Goal: Find specific page/section

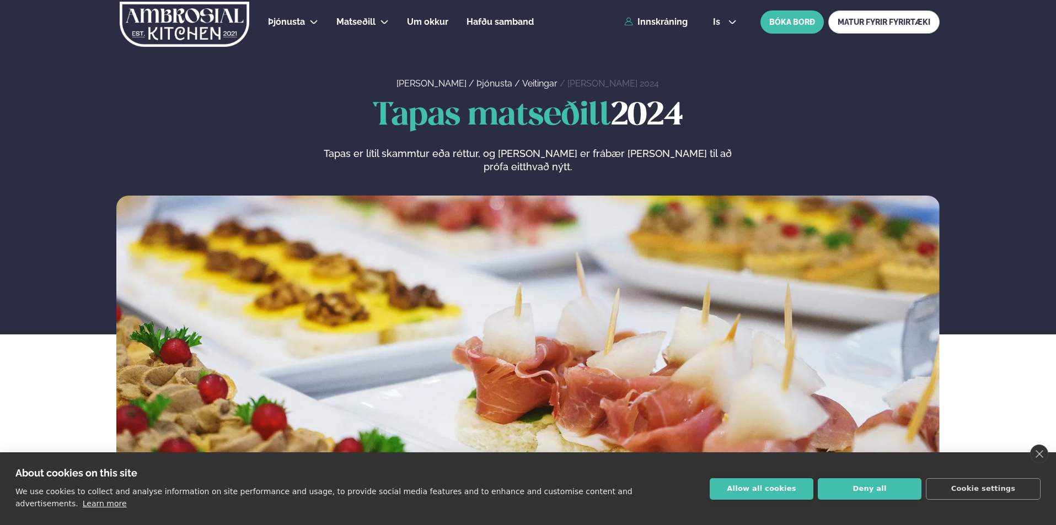
click at [154, 34] on img at bounding box center [185, 24] width 132 height 45
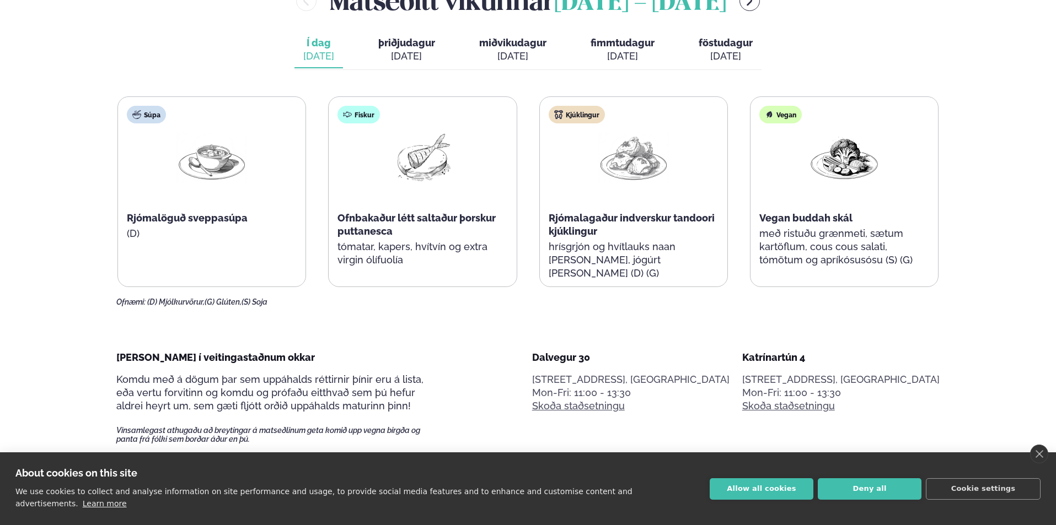
scroll to position [551, 0]
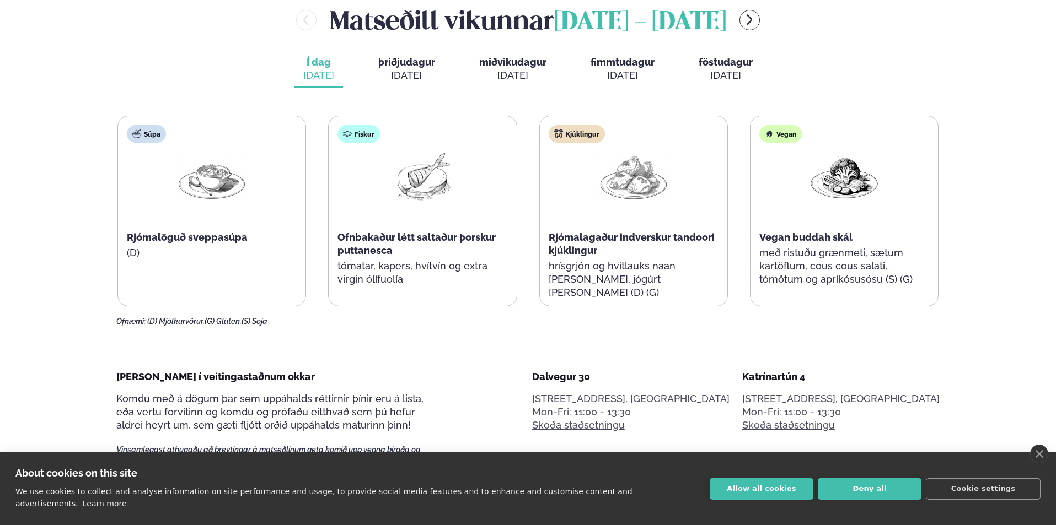
click at [418, 69] on div "[DATE]" at bounding box center [406, 75] width 57 height 13
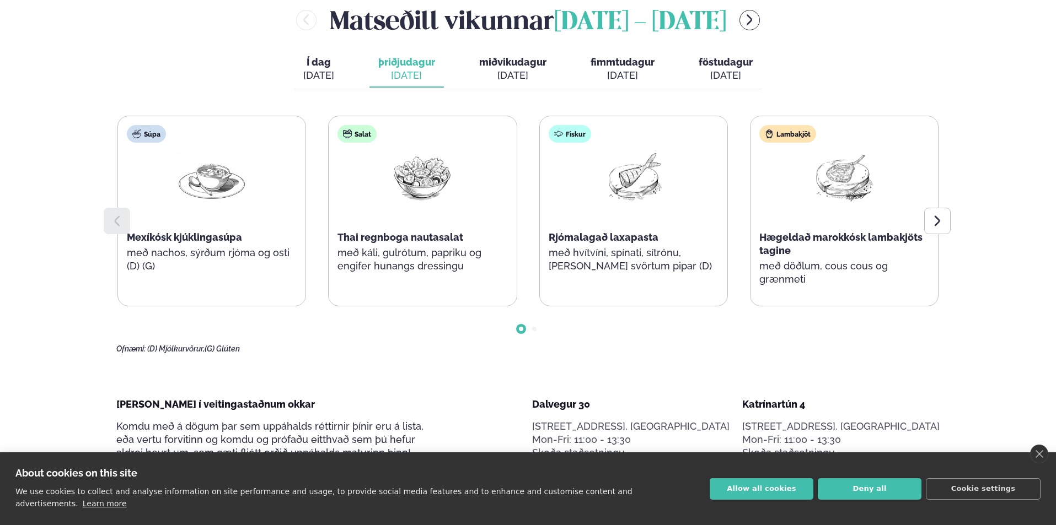
click at [512, 53] on button "miðvikudagur mið. [DATE]" at bounding box center [512, 69] width 85 height 36
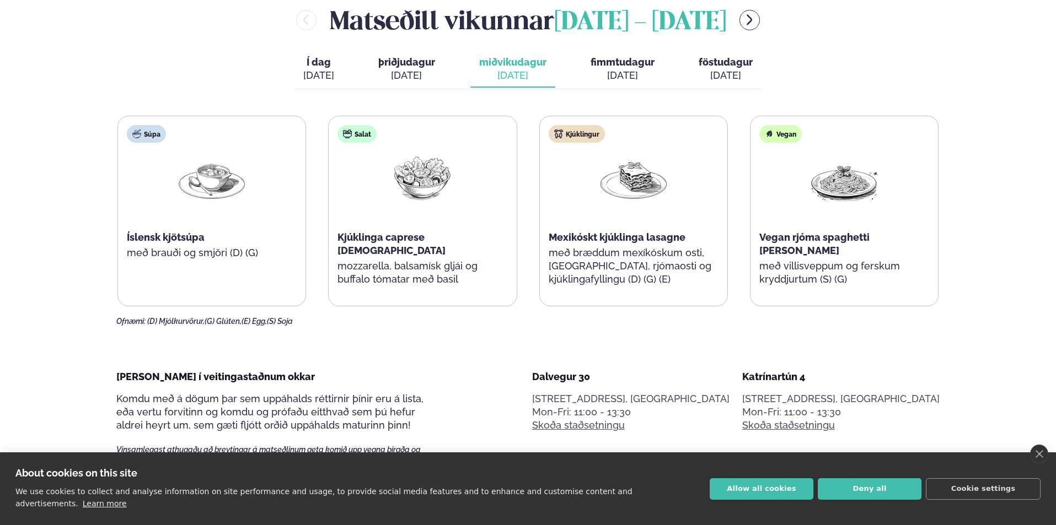
click at [610, 77] on div "[DATE]" at bounding box center [622, 75] width 64 height 13
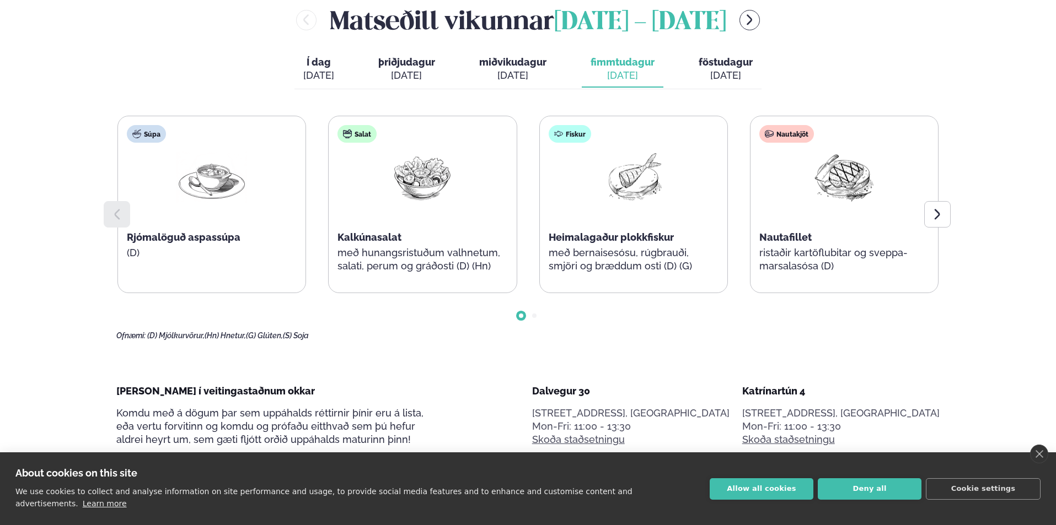
click at [723, 63] on span "föstudagur" at bounding box center [726, 62] width 54 height 12
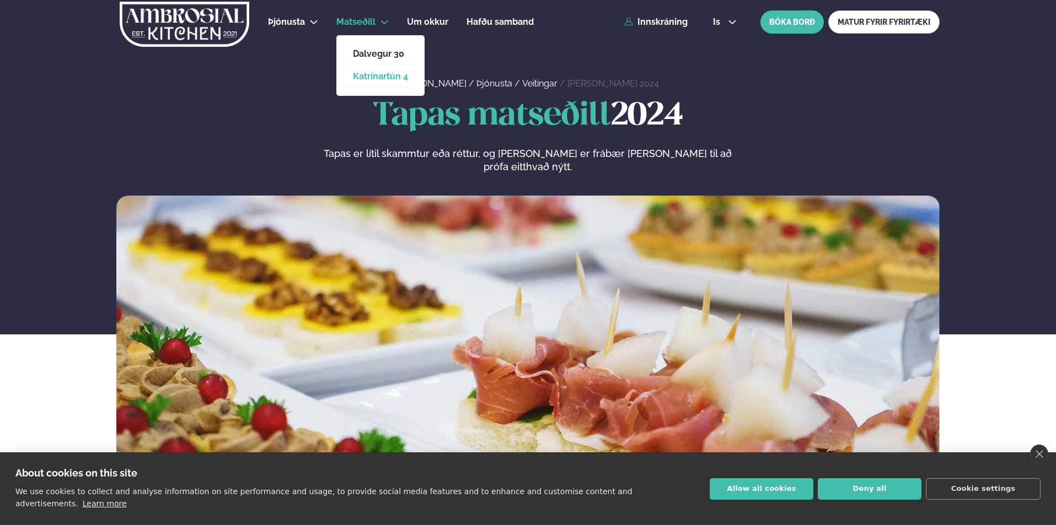
click at [373, 77] on link "Katrínartún 4" at bounding box center [380, 76] width 55 height 9
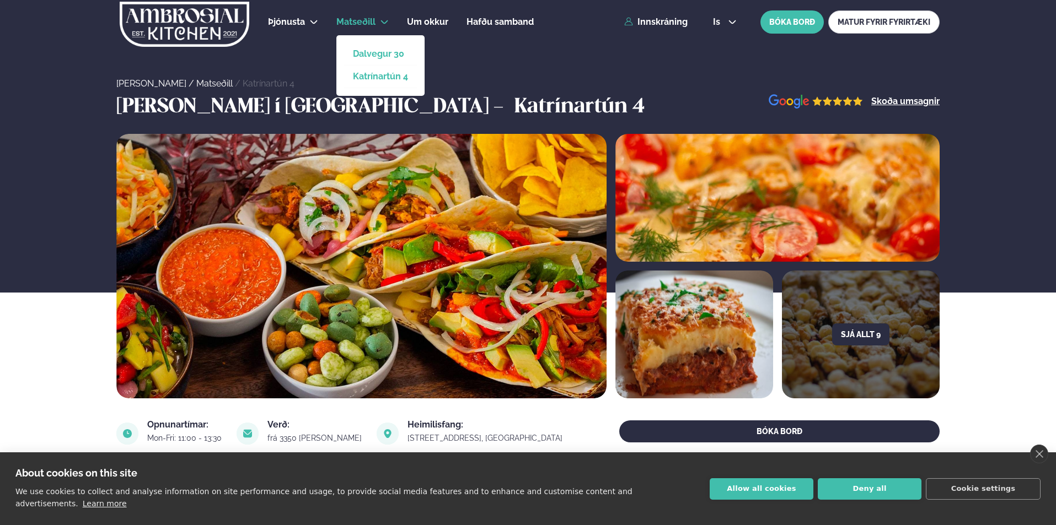
click at [374, 52] on link "Dalvegur 30" at bounding box center [380, 54] width 55 height 9
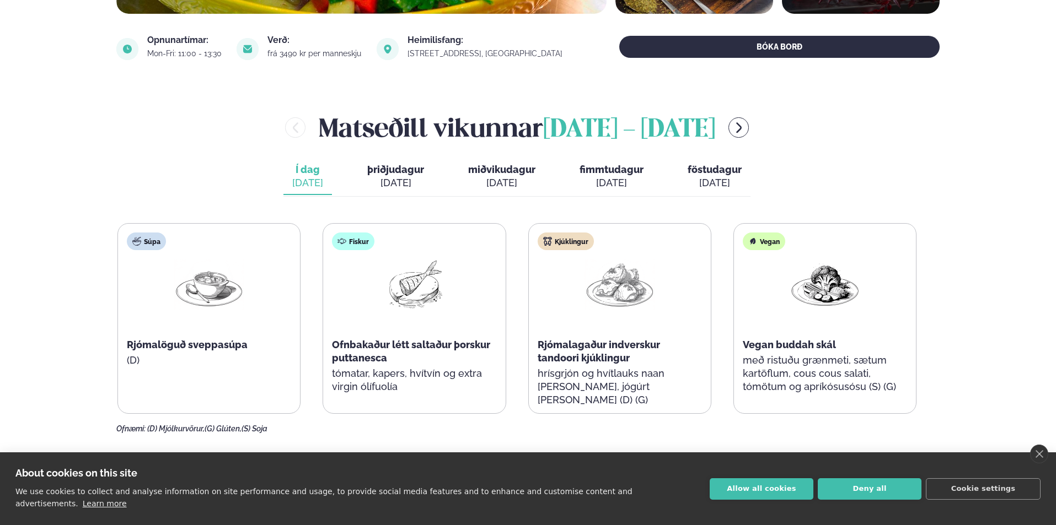
scroll to position [276, 0]
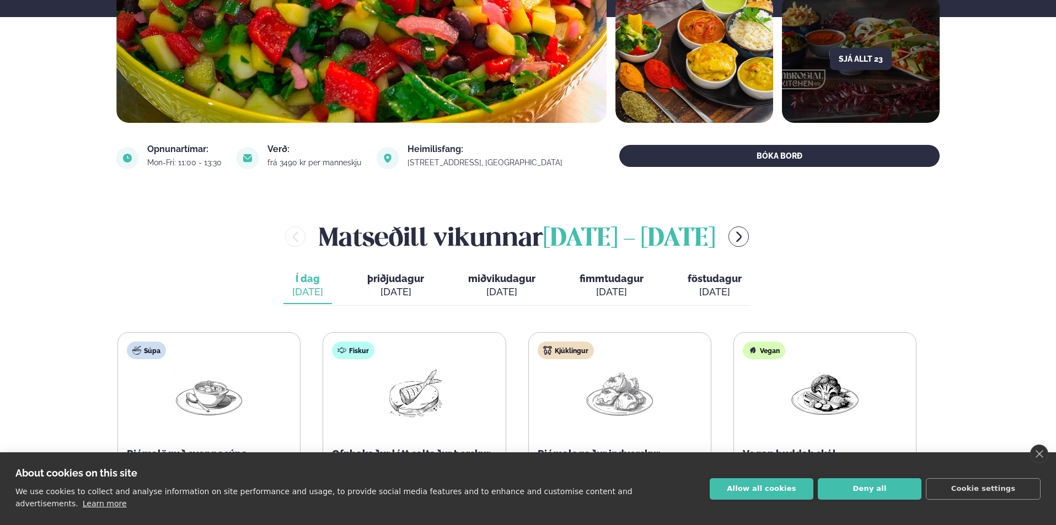
click at [707, 282] on span "föstudagur" at bounding box center [715, 279] width 54 height 12
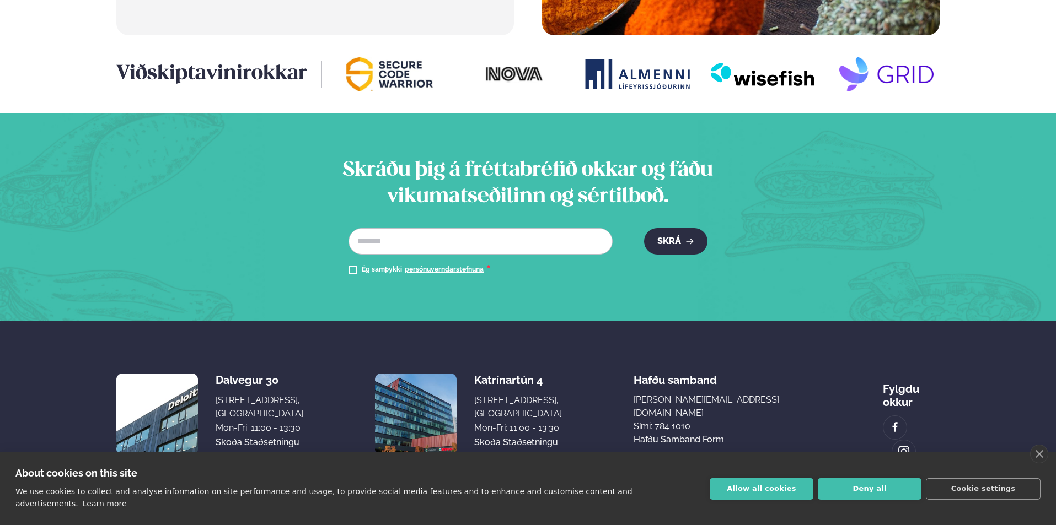
scroll to position [1441, 0]
